Goal: Find specific page/section: Find specific page/section

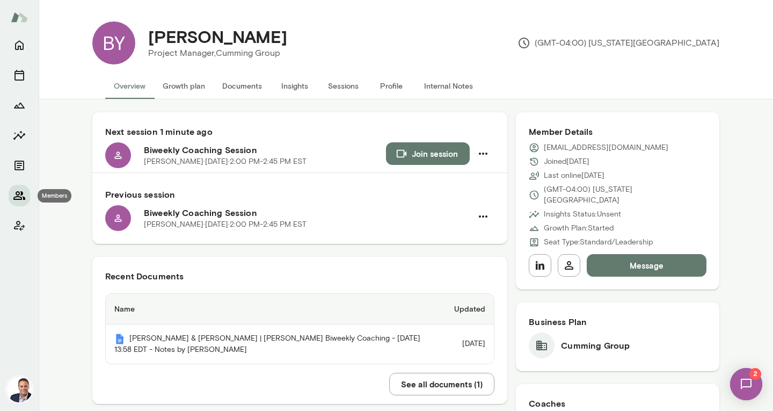
click at [19, 195] on icon "Members" at bounding box center [19, 195] width 13 height 13
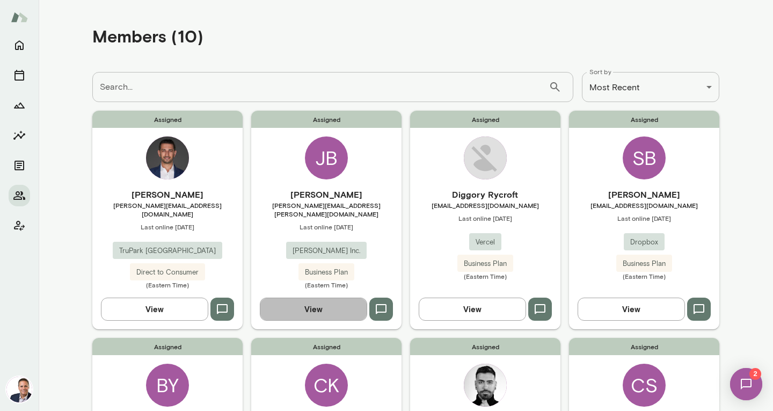
click at [290, 300] on button "View" at bounding box center [313, 308] width 107 height 23
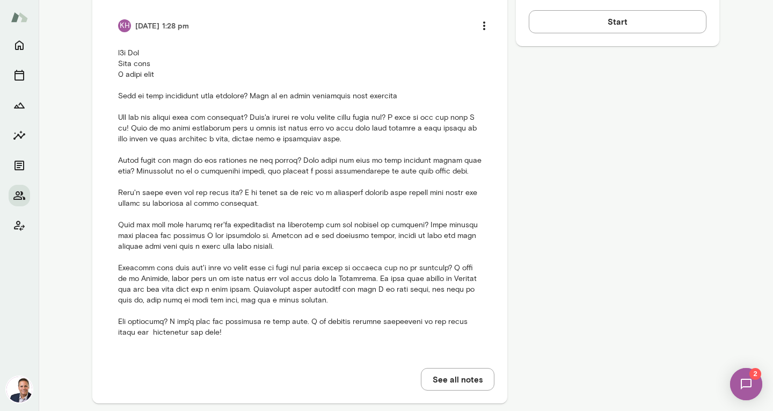
scroll to position [598, 0]
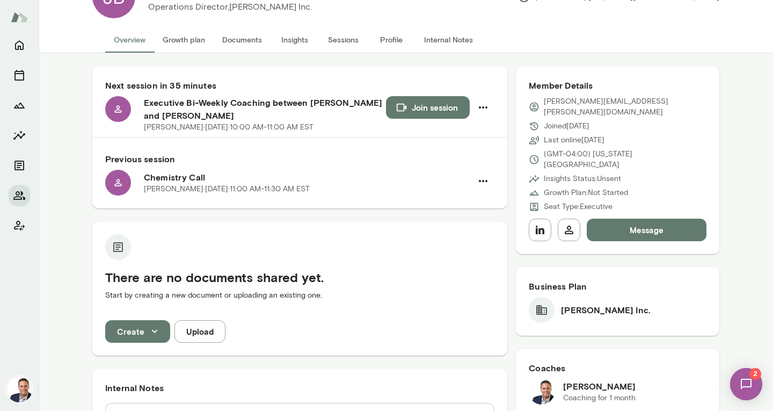
scroll to position [0, 0]
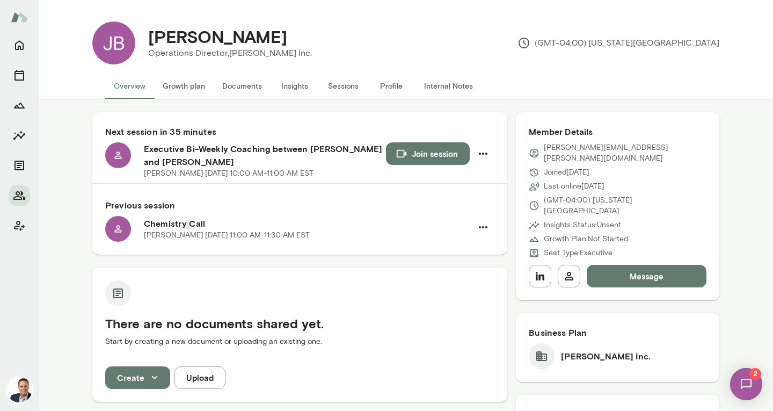
click at [237, 87] on button "Documents" at bounding box center [242, 86] width 57 height 26
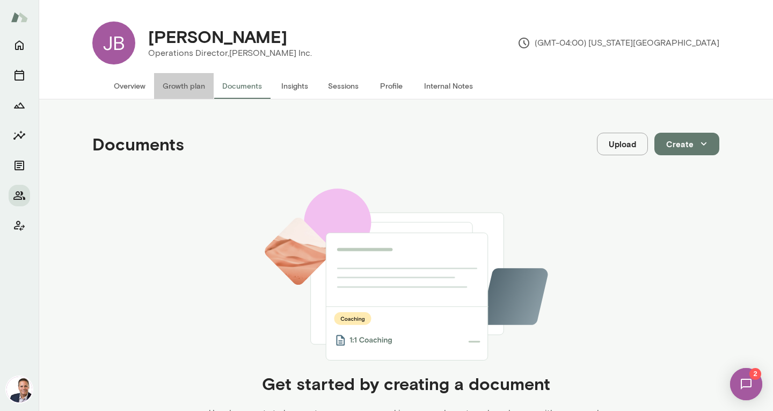
click at [170, 83] on button "Growth plan" at bounding box center [184, 86] width 60 height 26
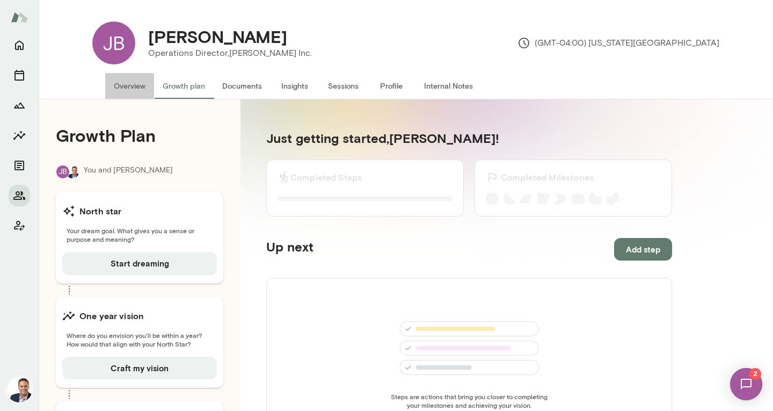
click at [130, 84] on button "Overview" at bounding box center [129, 86] width 49 height 26
